Goal: Task Accomplishment & Management: Use online tool/utility

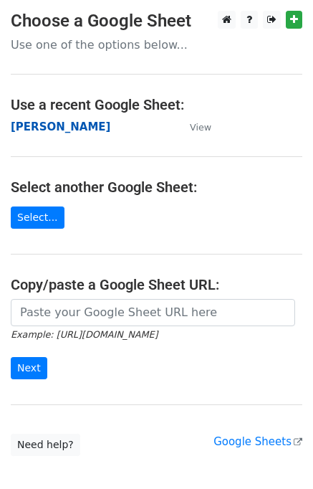
click at [22, 125] on strong "[PERSON_NAME]" at bounding box center [61, 126] width 100 height 13
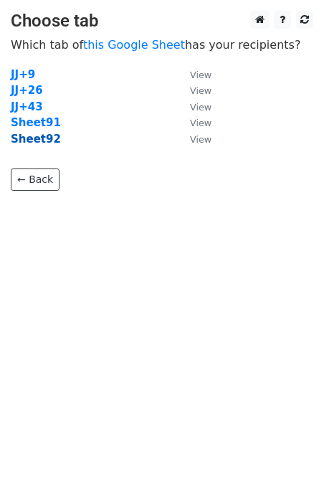
click at [43, 142] on strong "Sheet92" at bounding box center [36, 139] width 50 height 13
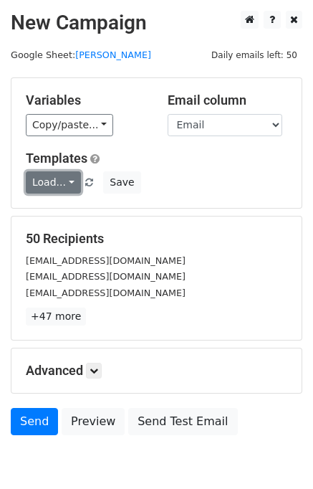
click at [44, 184] on link "Load..." at bounding box center [53, 182] width 55 height 22
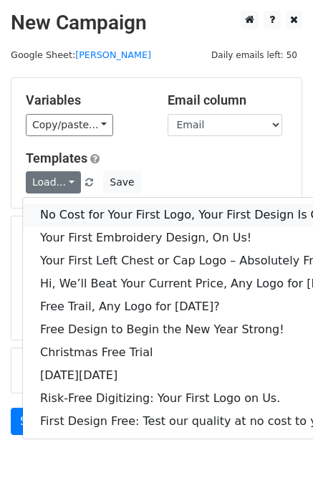
click at [71, 208] on link "No Cost for Your First Logo, Your First Design Is On Us!" at bounding box center [196, 215] width 346 height 23
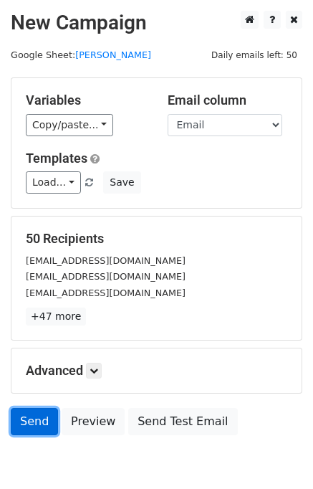
click at [38, 429] on link "Send" at bounding box center [34, 421] width 47 height 27
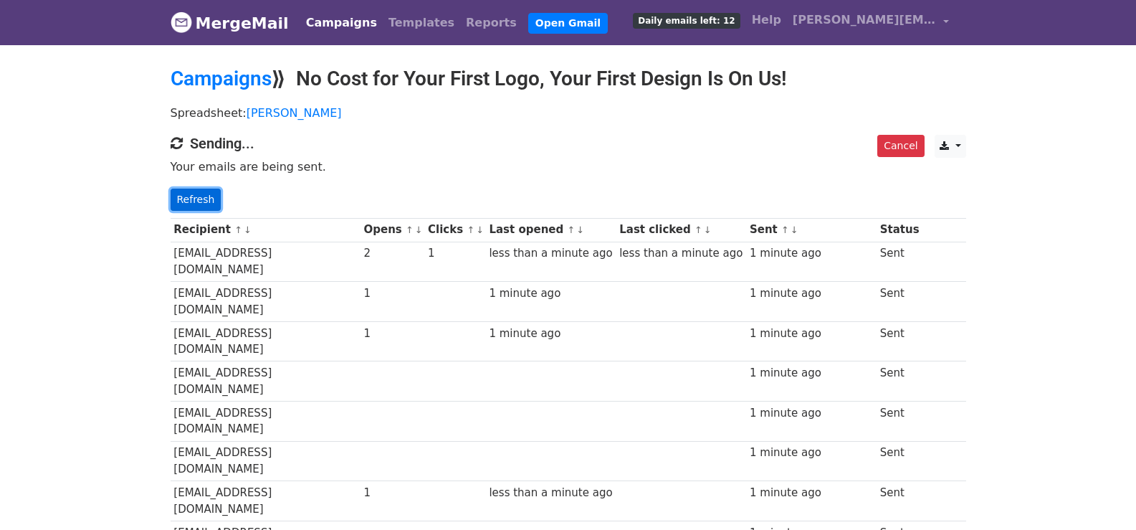
click at [186, 207] on link "Refresh" at bounding box center [196, 200] width 51 height 22
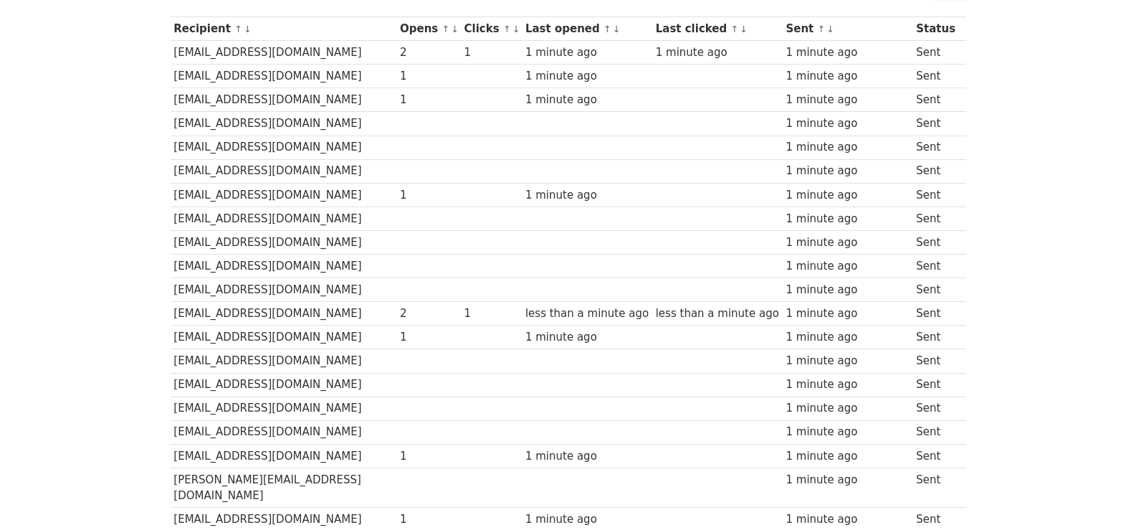
scroll to position [1022, 0]
